Goal: Transaction & Acquisition: Purchase product/service

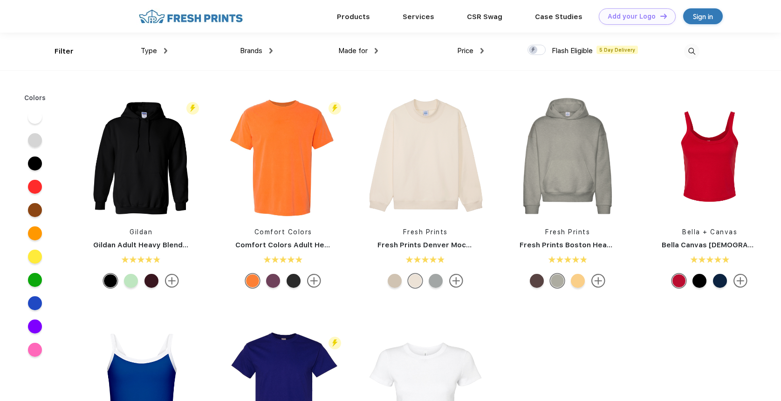
scroll to position [0, 0]
click at [702, 14] on div "Sign in" at bounding box center [703, 16] width 20 height 11
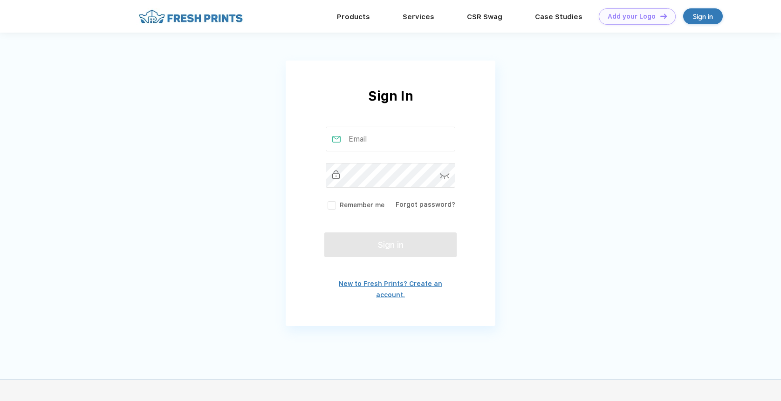
click at [418, 286] on link "New to Fresh Prints? Create an account." at bounding box center [390, 289] width 103 height 19
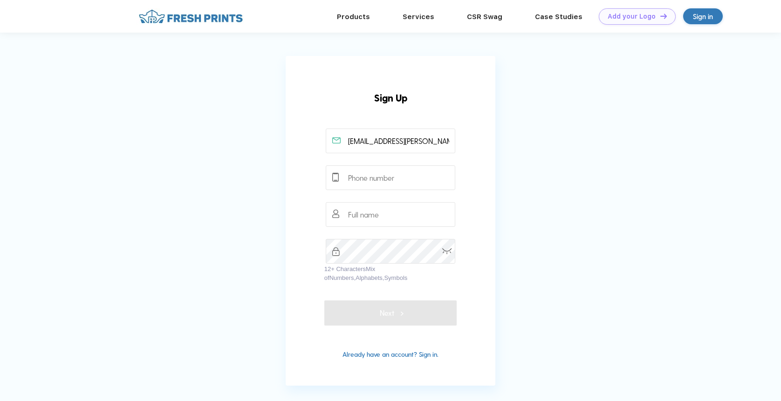
scroll to position [0, 5]
type input "[EMAIL_ADDRESS][PERSON_NAME][DOMAIN_NAME]"
type input "9145521853"
click at [367, 218] on input "text" at bounding box center [391, 214] width 130 height 25
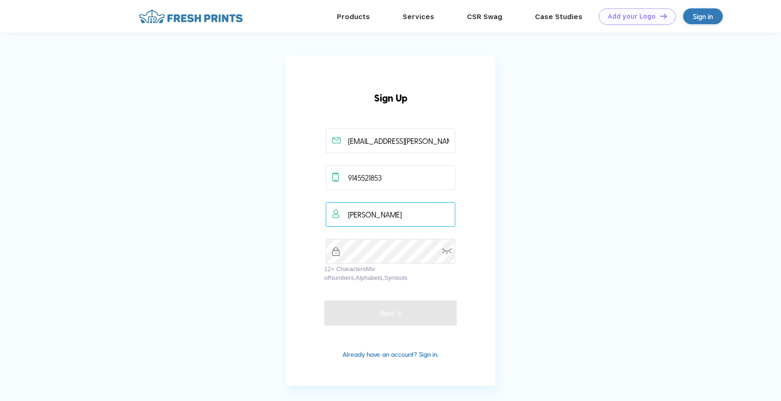
type input "JJennifer Geller"
type input "[EMAIL_ADDRESS][PERSON_NAME][DOMAIN_NAME]"
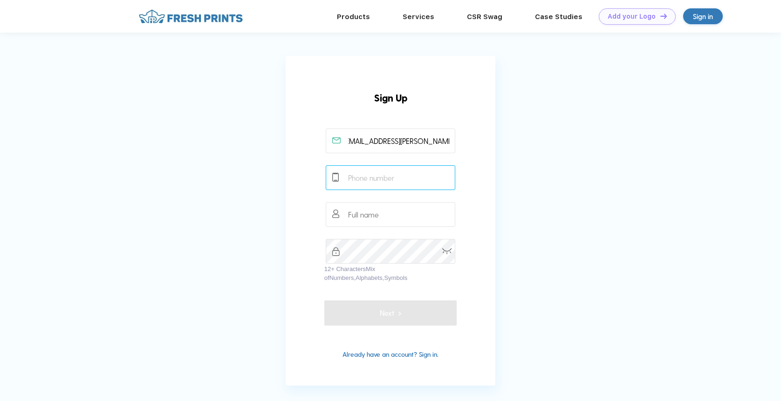
scroll to position [0, 0]
click at [365, 177] on input "text" at bounding box center [391, 177] width 130 height 25
type input "9145521853"
click at [370, 213] on input "text" at bounding box center [391, 214] width 130 height 25
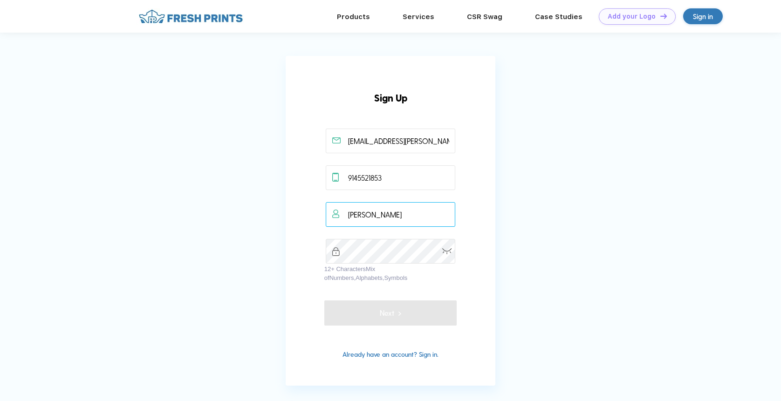
type input "[PERSON_NAME]"
click at [449, 254] on img at bounding box center [447, 251] width 10 height 6
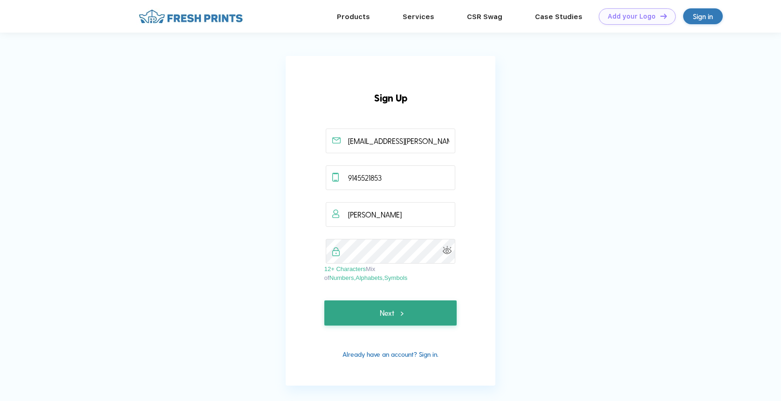
click at [391, 308] on span "Next" at bounding box center [390, 312] width 21 height 11
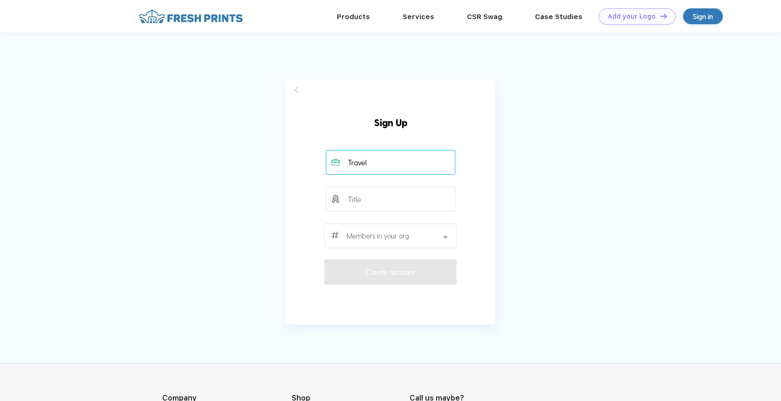
type input "Travel"
click at [386, 203] on input "text" at bounding box center [391, 199] width 130 height 25
type input "Booking Assistant"
click at [392, 238] on div at bounding box center [390, 236] width 132 height 25
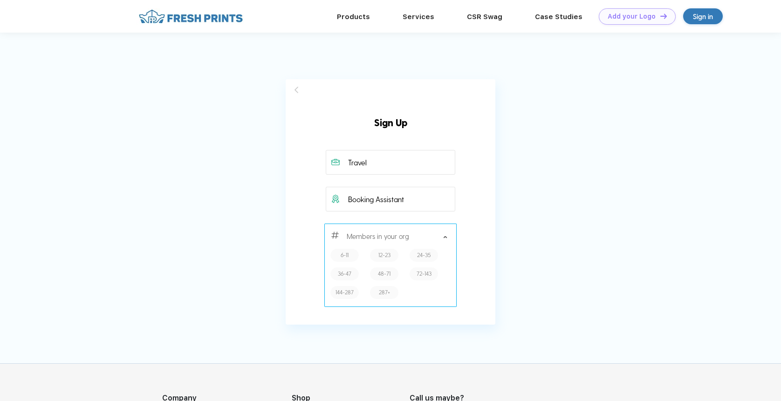
click at [383, 254] on label "12-23" at bounding box center [384, 255] width 12 height 9
type input "12-23"
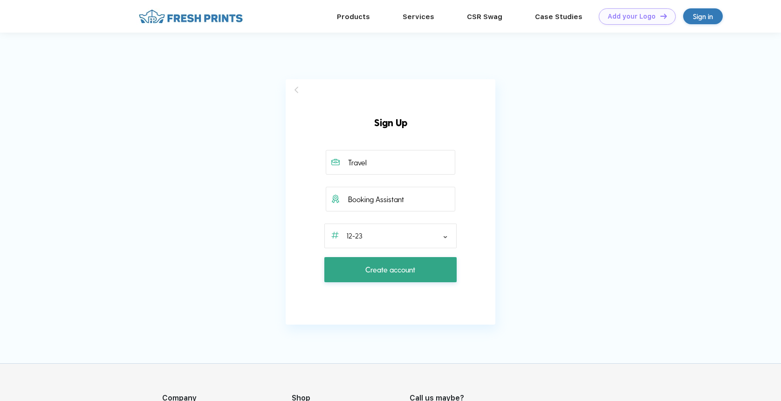
click at [392, 270] on span "Create account" at bounding box center [390, 269] width 50 height 11
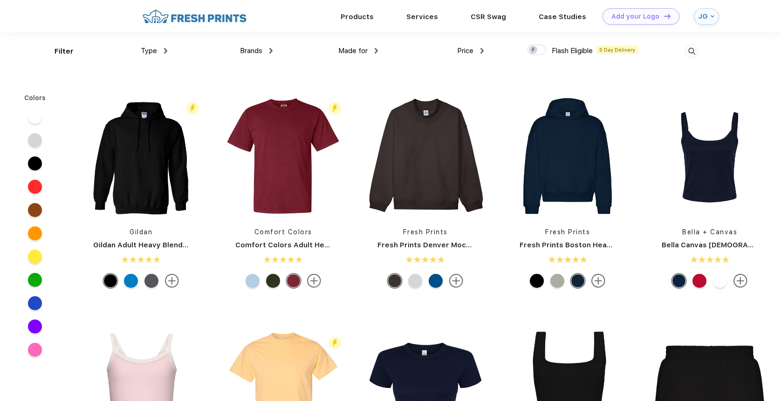
click at [158, 49] on div "Type" at bounding box center [154, 51] width 27 height 11
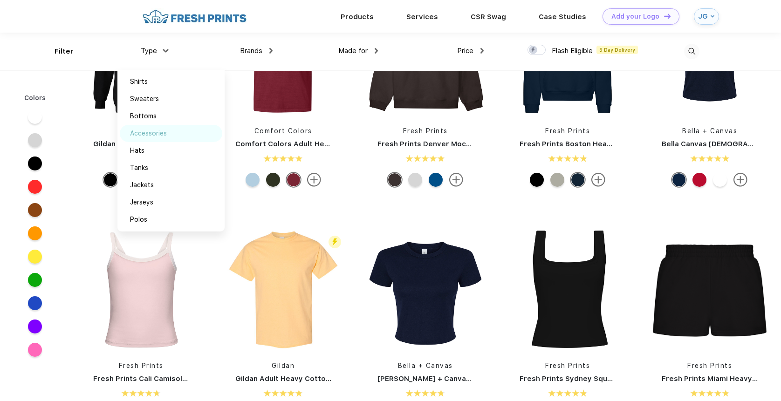
scroll to position [30, 0]
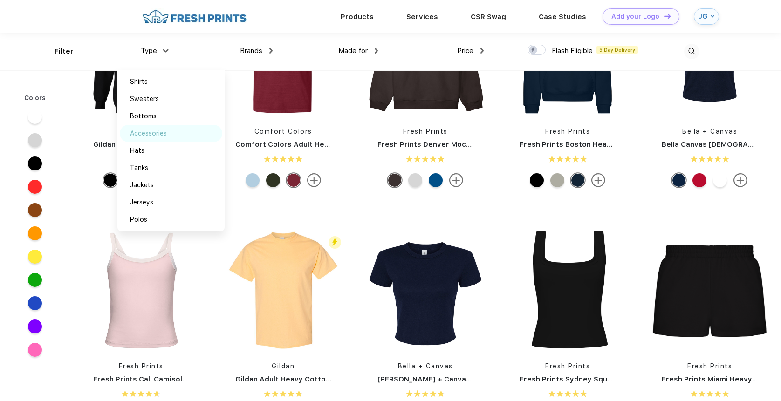
click at [162, 134] on div "Accessories" at bounding box center [148, 134] width 37 height 10
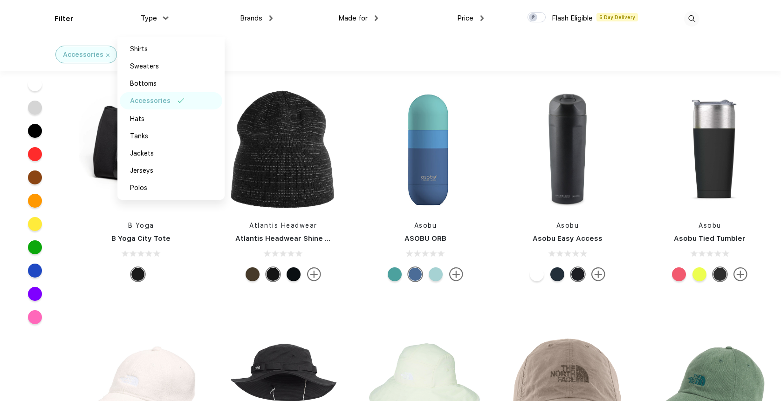
scroll to position [3977, 0]
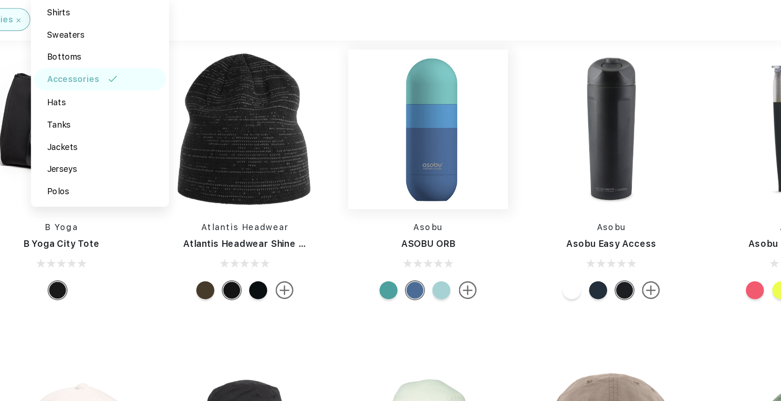
click at [449, 144] on img at bounding box center [425, 140] width 124 height 124
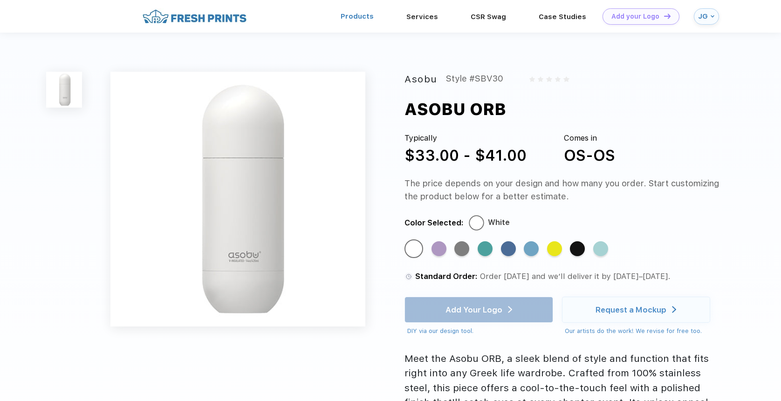
click at [366, 13] on link "Products" at bounding box center [356, 16] width 33 height 8
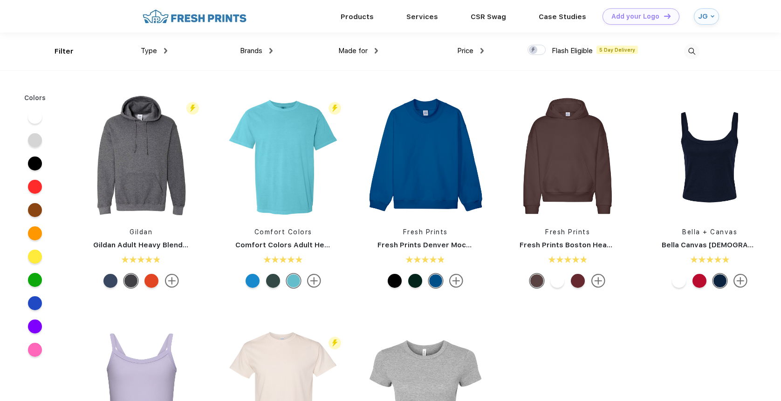
scroll to position [0, 0]
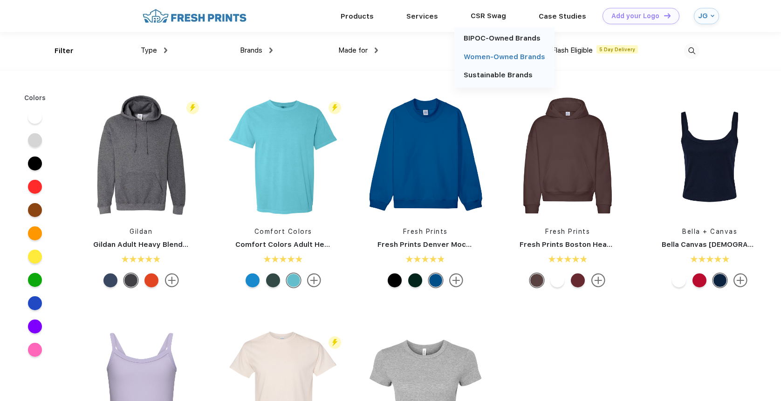
click at [499, 57] on link "Women-Owned Brands" at bounding box center [504, 57] width 82 height 8
